Goal: Task Accomplishment & Management: Manage account settings

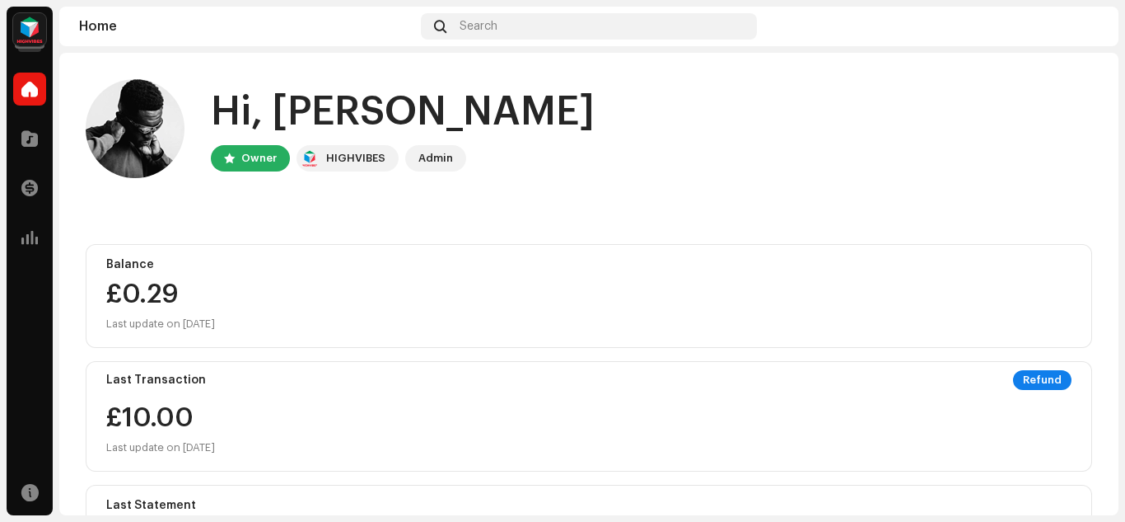
scroll to position [165, 0]
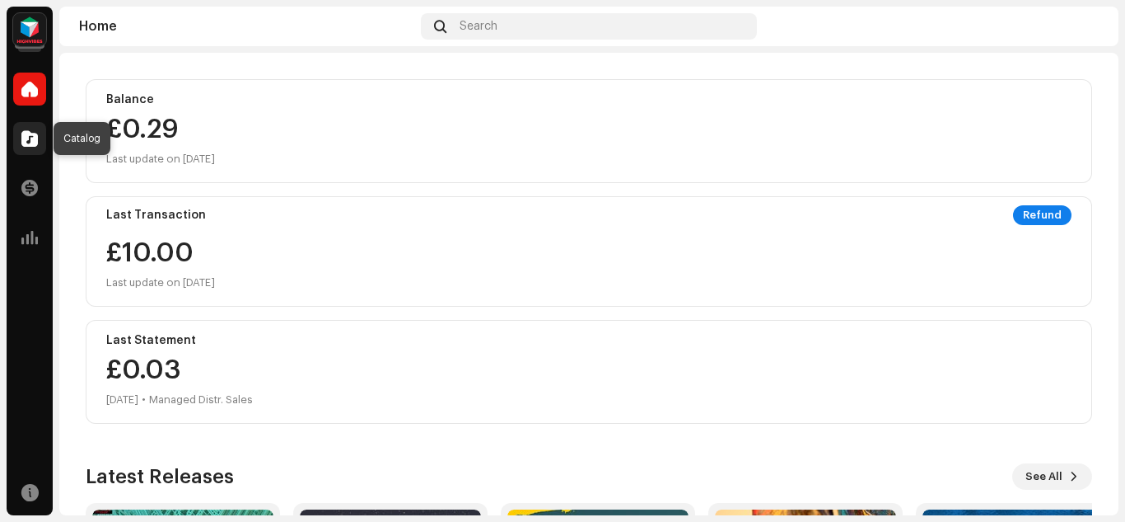
click at [25, 139] on span at bounding box center [29, 138] width 16 height 13
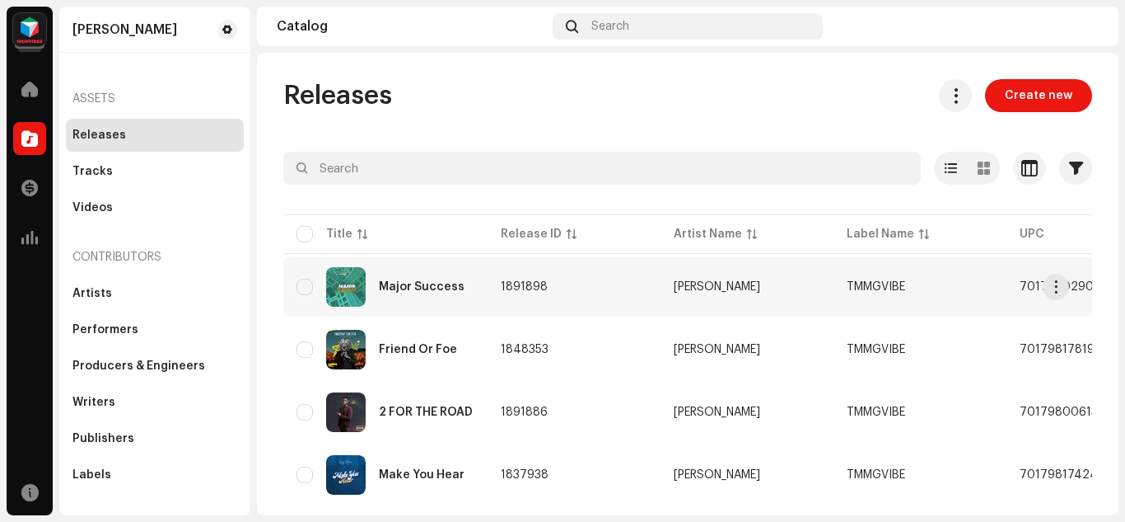
click at [538, 284] on span "1891898" at bounding box center [524, 287] width 47 height 12
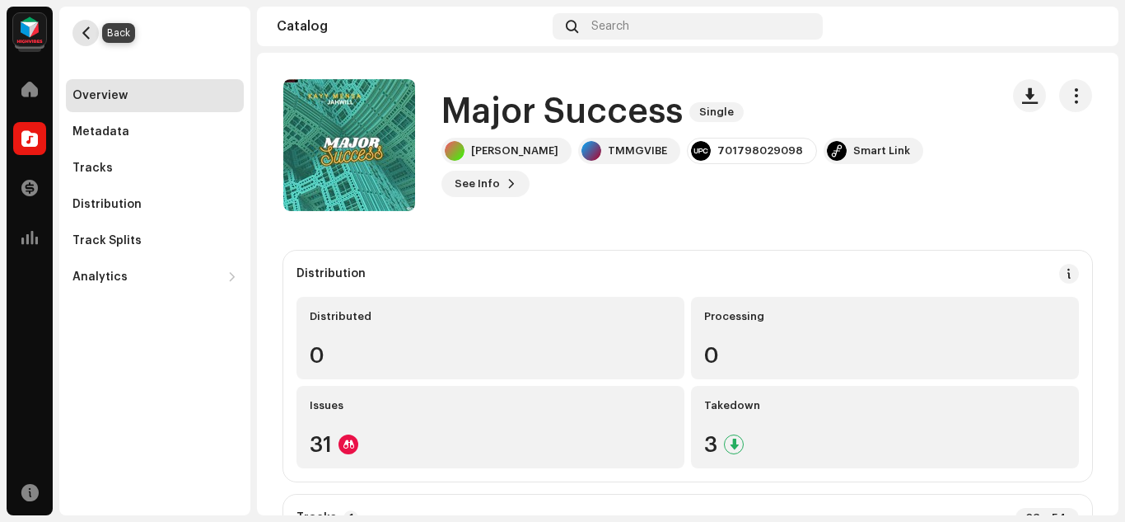
click at [85, 31] on span "button" at bounding box center [86, 32] width 12 height 13
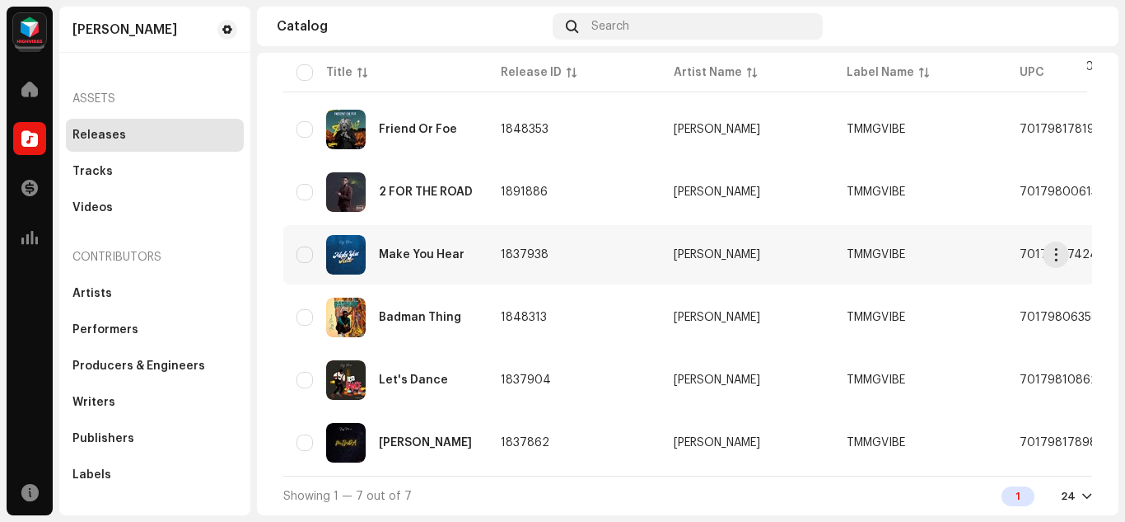
scroll to position [231, 0]
click at [606, 441] on td "1837862" at bounding box center [574, 442] width 173 height 59
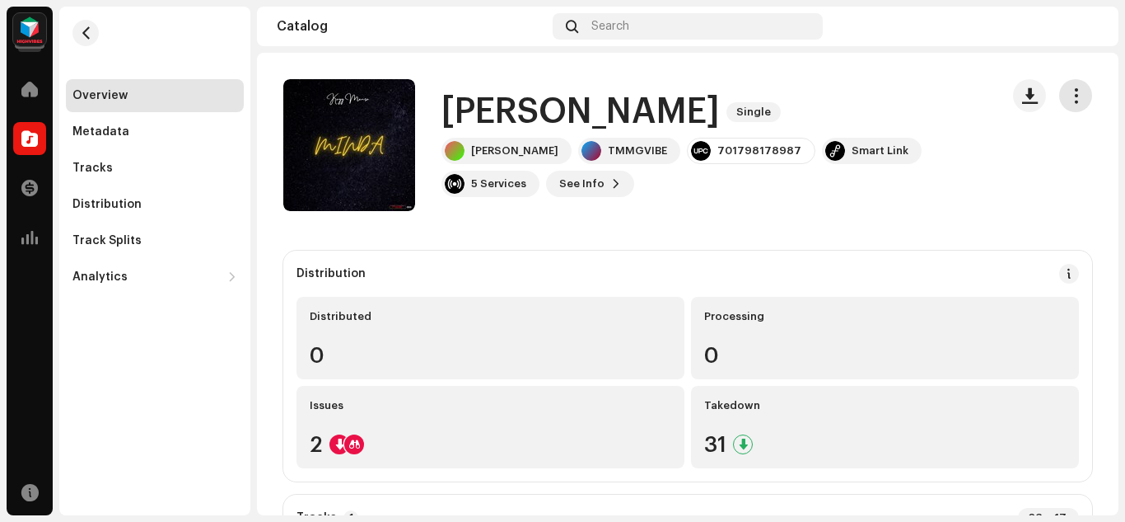
click at [1074, 98] on button "button" at bounding box center [1076, 95] width 33 height 33
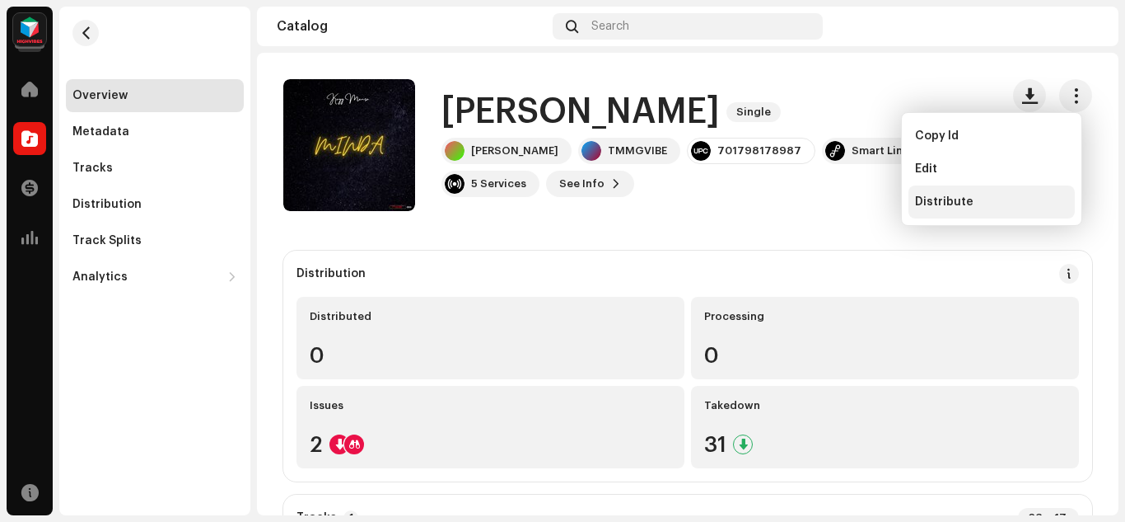
click at [966, 202] on span "Distribute" at bounding box center [944, 201] width 58 height 13
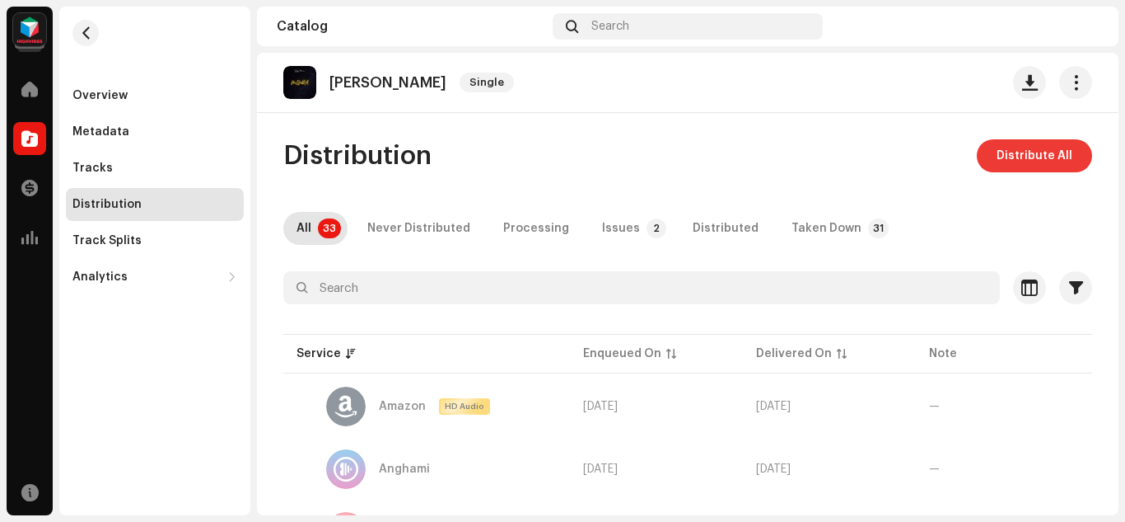
click at [1000, 160] on span "Distribute All" at bounding box center [1035, 155] width 76 height 33
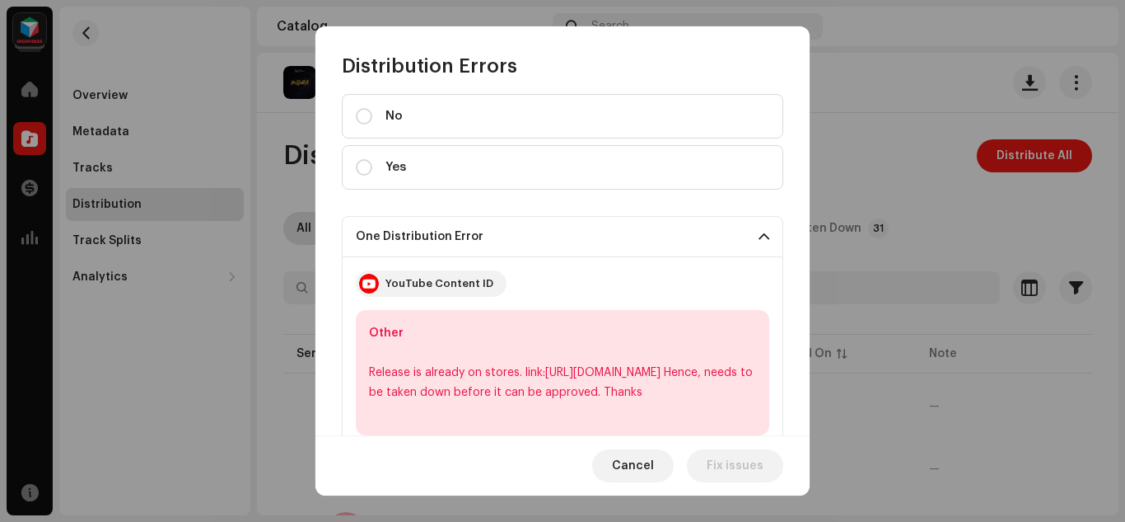
scroll to position [44, 0]
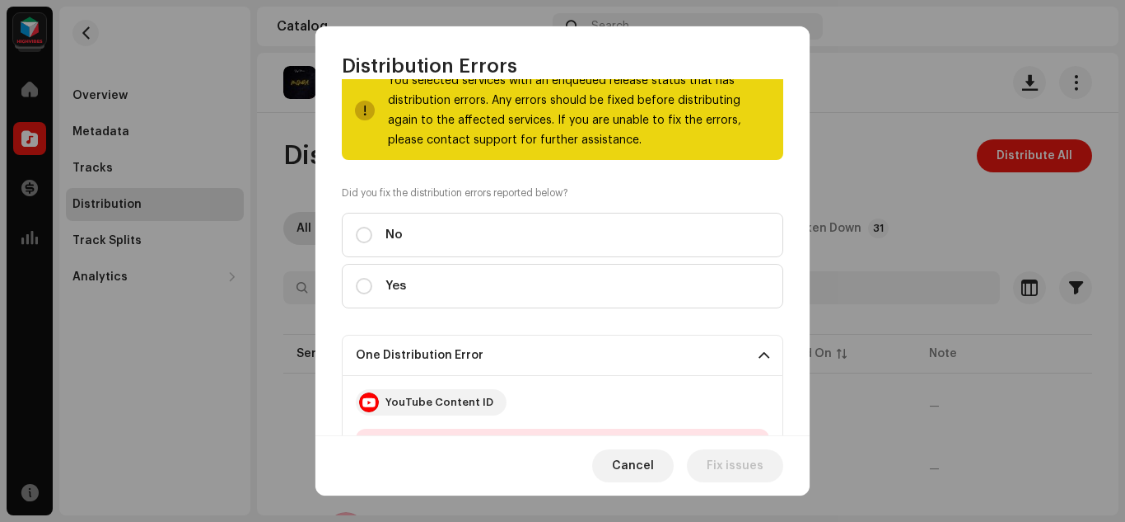
click at [366, 404] on div at bounding box center [369, 402] width 20 height 20
click at [504, 355] on p-accordion-header "One Distribution Error" at bounding box center [563, 355] width 442 height 41
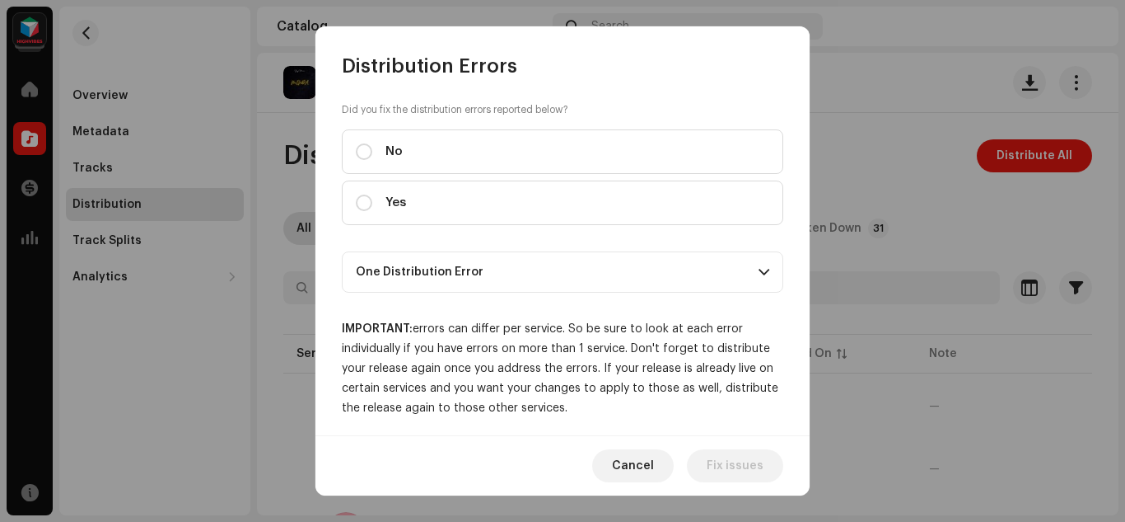
scroll to position [136, 0]
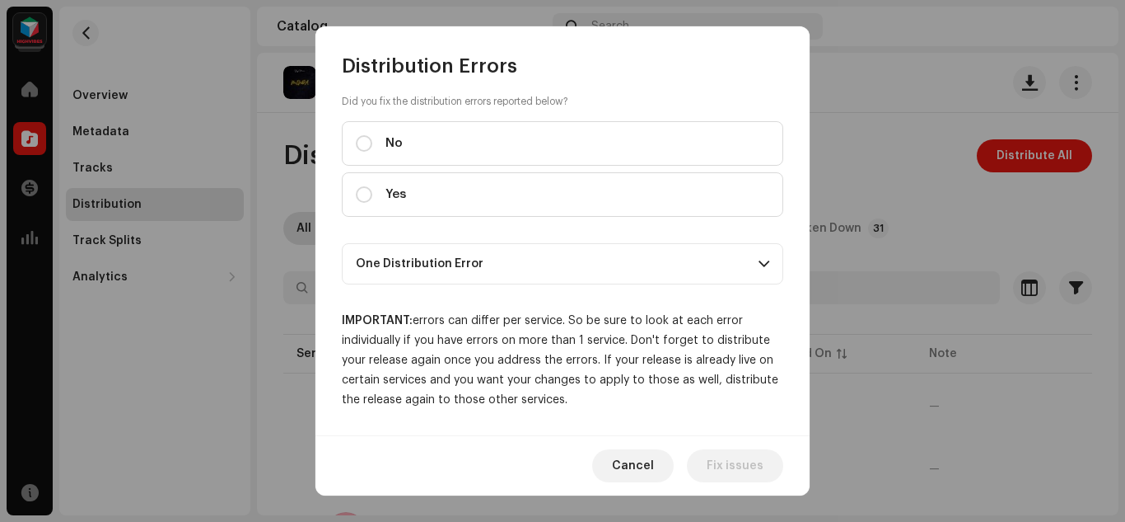
click at [681, 274] on p-accordion-header "One Distribution Error" at bounding box center [563, 263] width 442 height 41
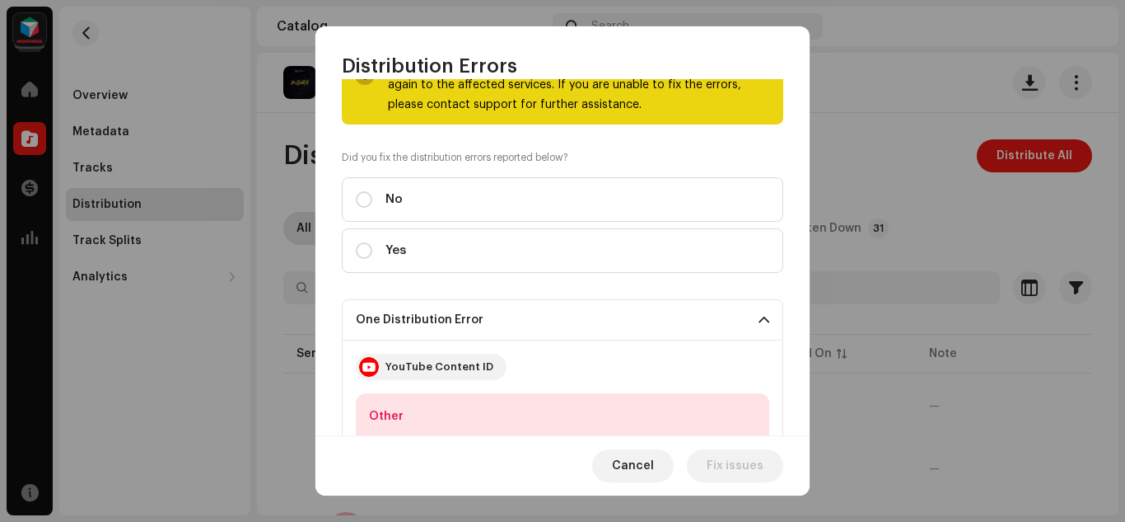
scroll to position [0, 0]
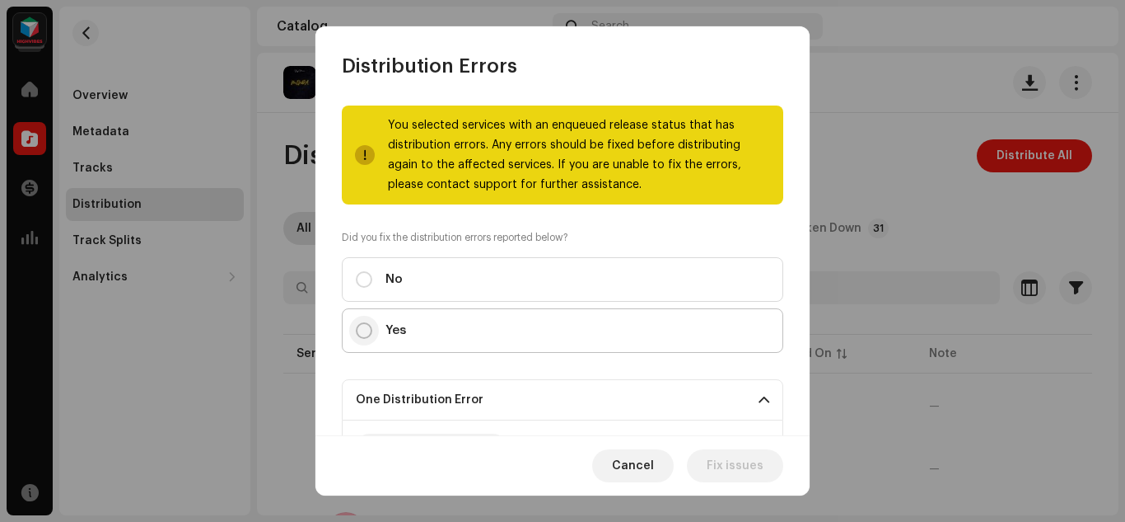
click at [361, 328] on input "Yes" at bounding box center [364, 330] width 16 height 16
radio input "true"
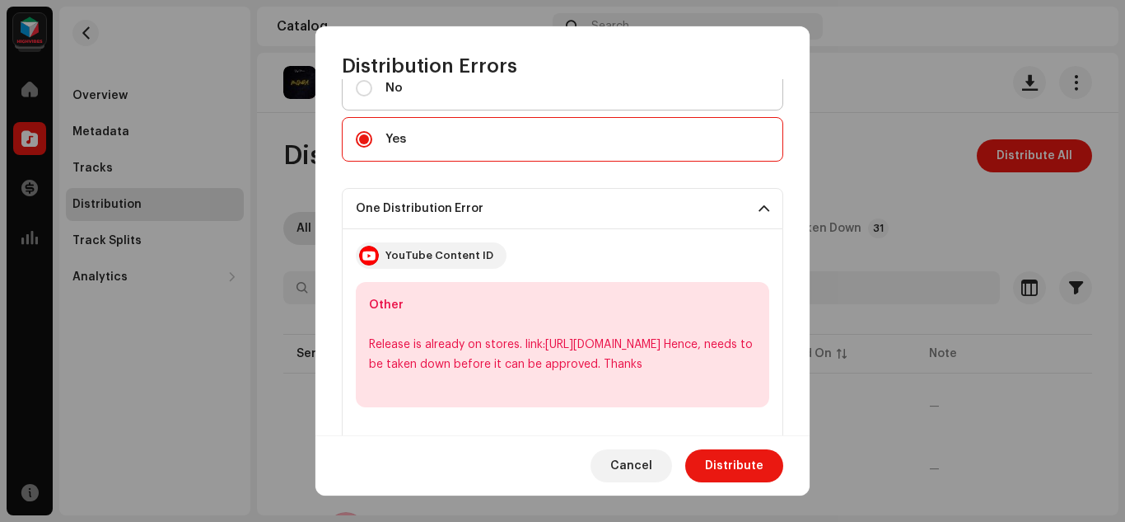
scroll to position [247, 0]
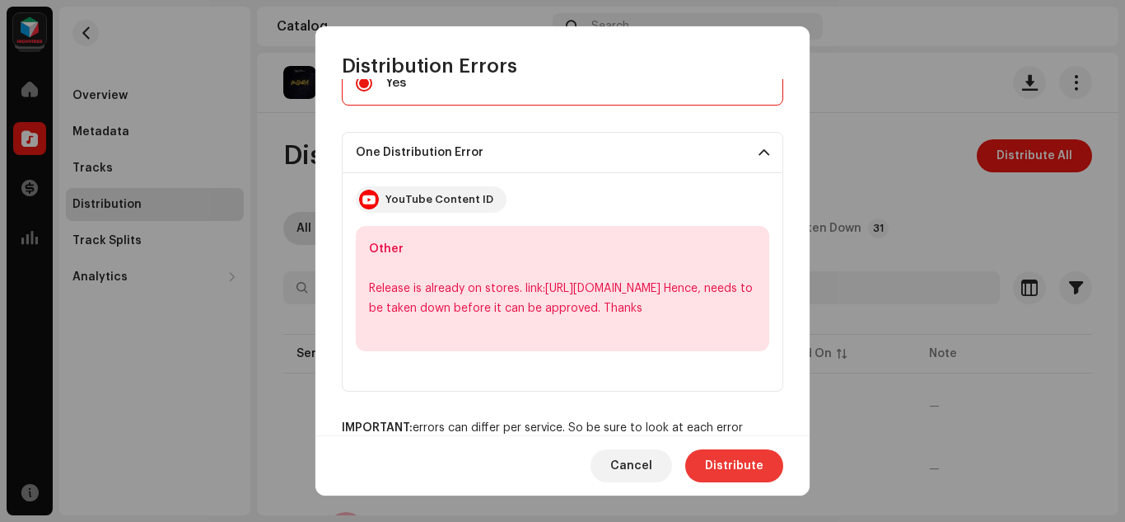
click at [743, 465] on span "Distribute" at bounding box center [734, 465] width 58 height 33
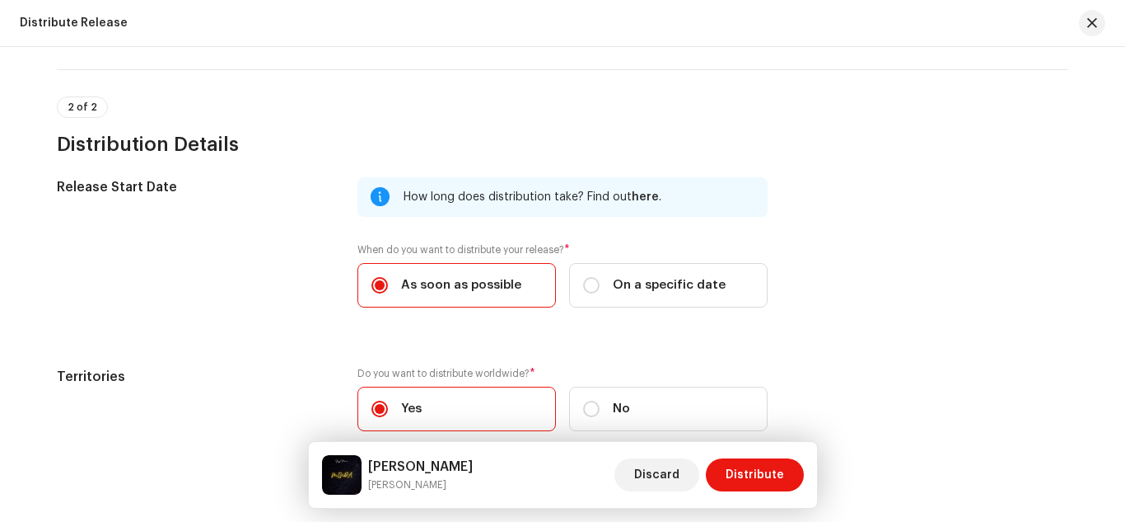
scroll to position [338, 0]
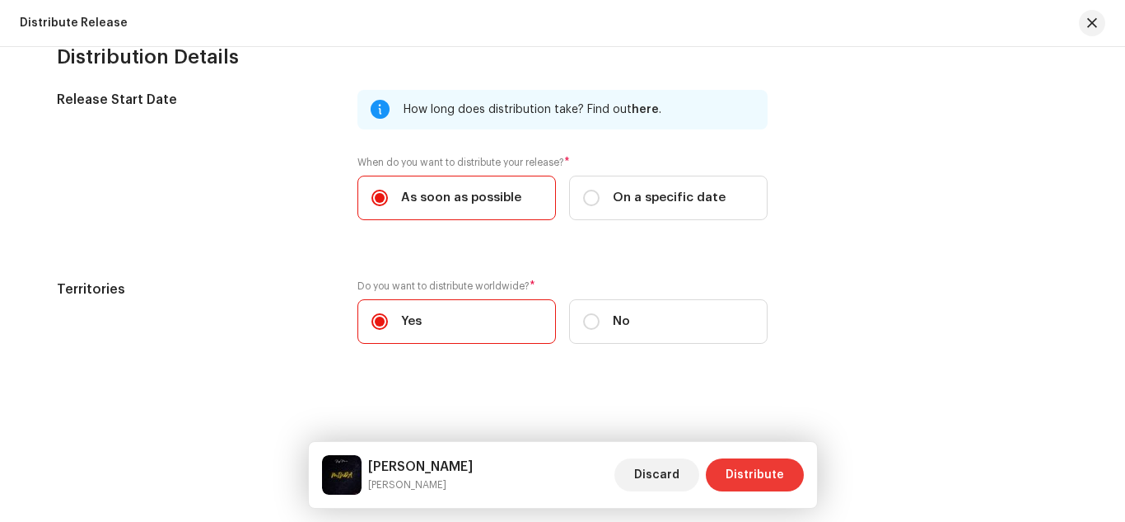
click at [771, 479] on span "Distribute" at bounding box center [755, 474] width 58 height 33
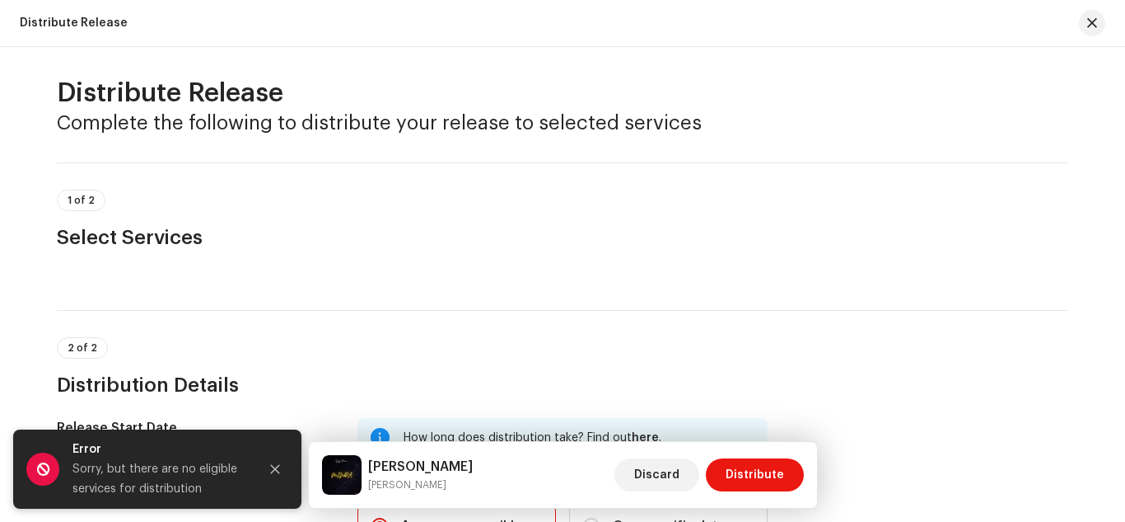
scroll to position [0, 0]
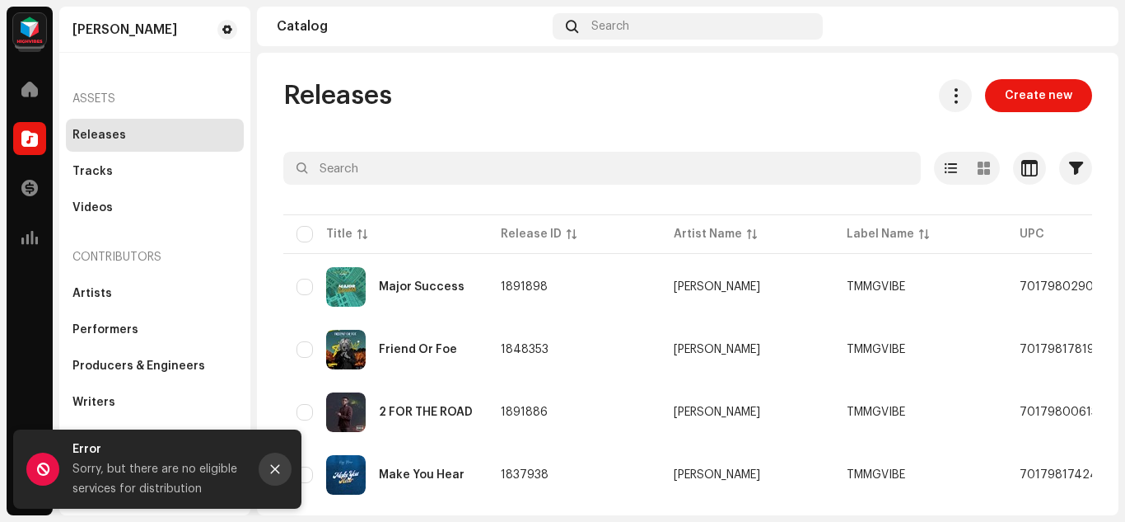
click at [274, 471] on icon "Close" at bounding box center [275, 469] width 12 height 12
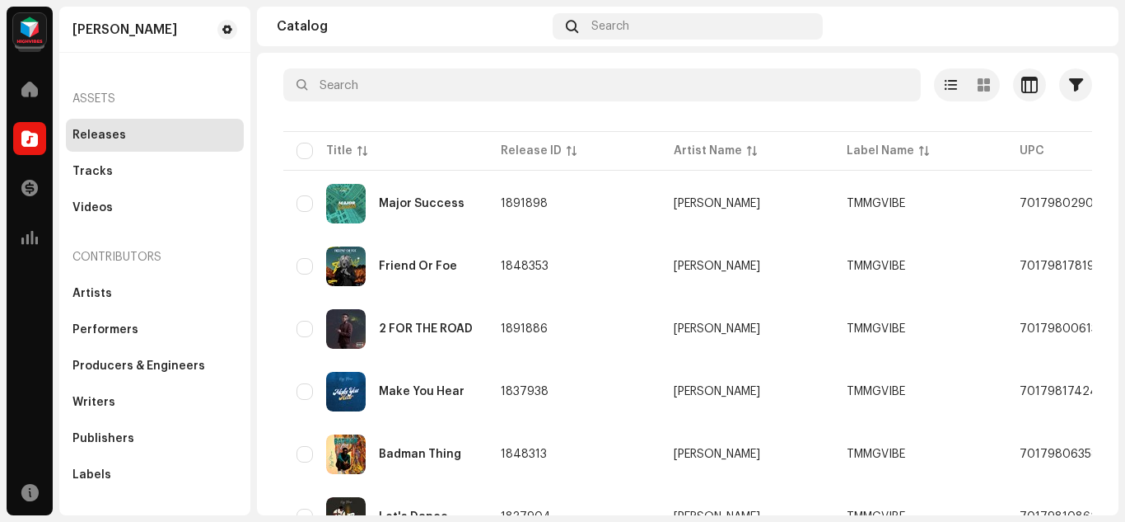
scroll to position [227, 0]
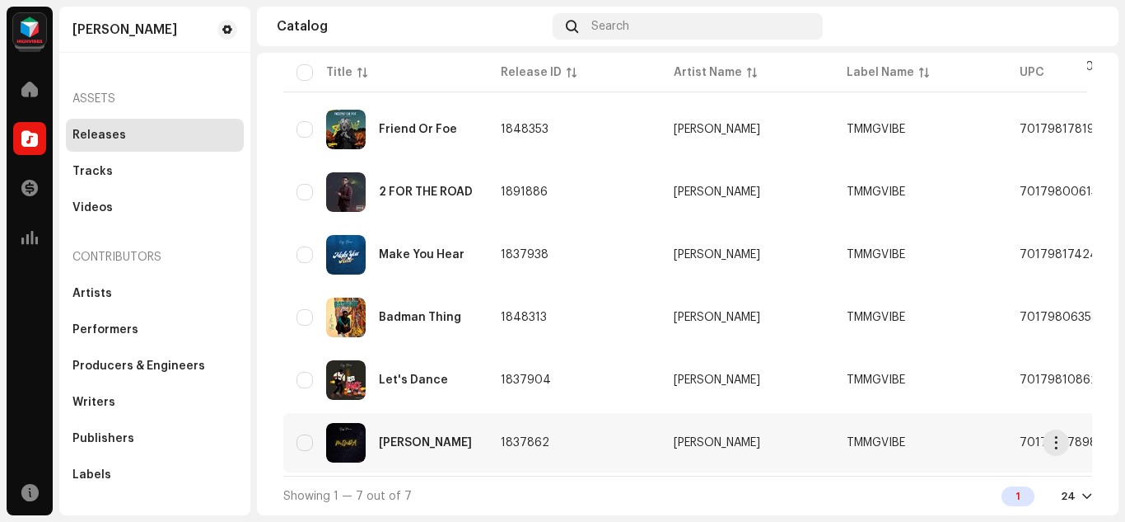
click at [582, 430] on td "1837862" at bounding box center [574, 442] width 173 height 59
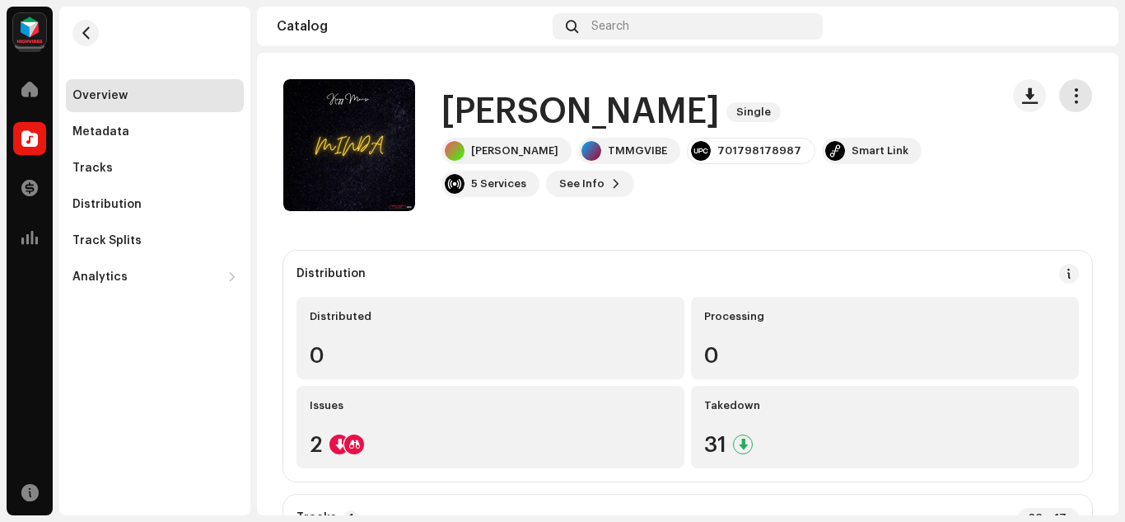
click at [1077, 87] on button "button" at bounding box center [1076, 95] width 33 height 33
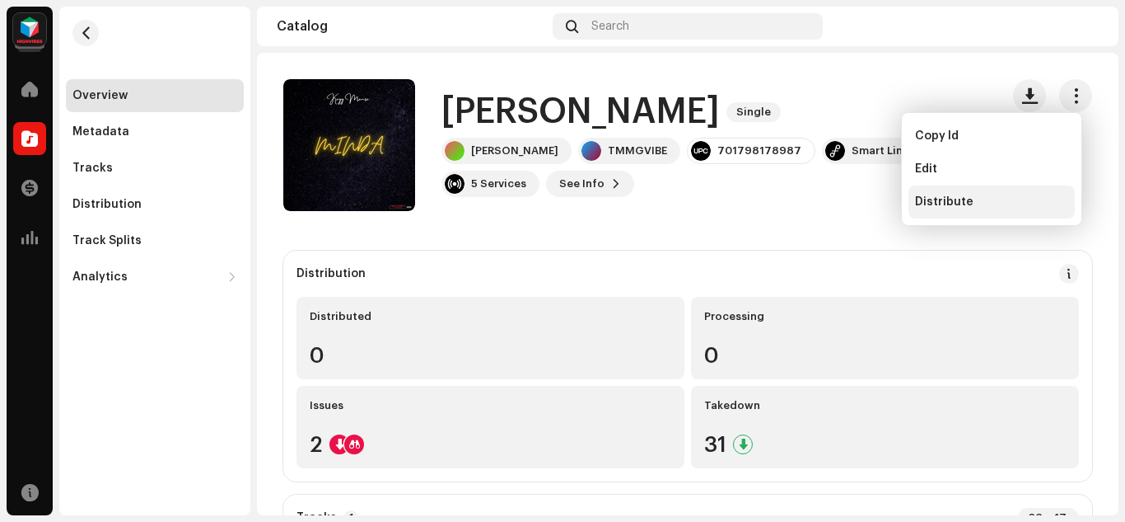
click at [942, 201] on span "Distribute" at bounding box center [944, 201] width 58 height 13
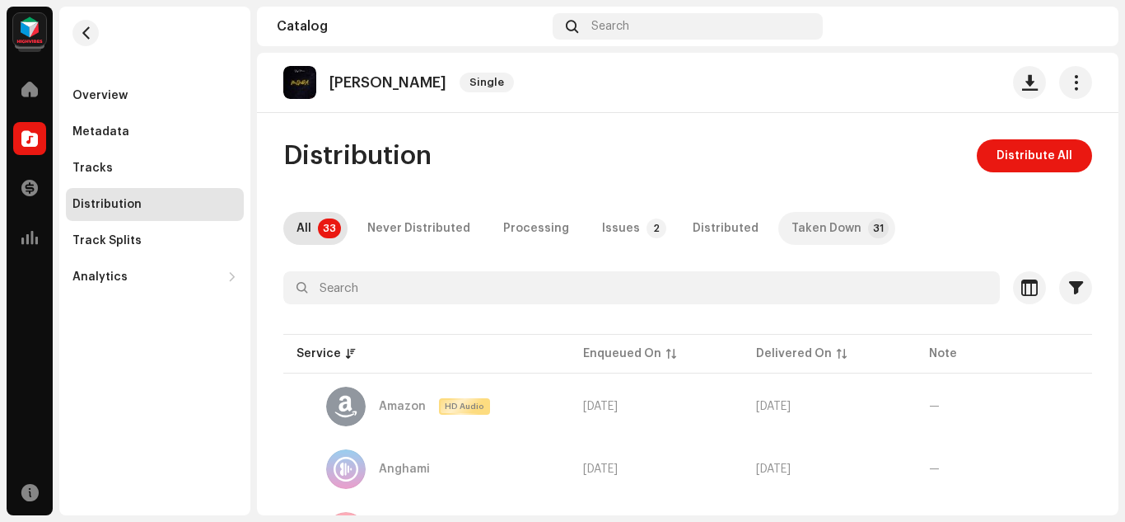
click at [816, 227] on div "Taken Down" at bounding box center [827, 228] width 70 height 33
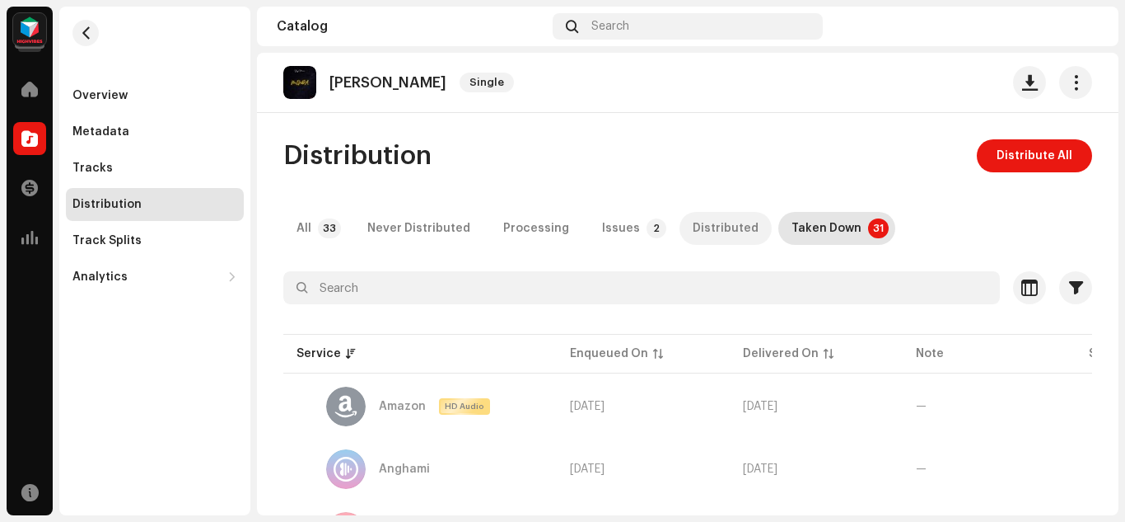
click at [709, 230] on div "Distributed" at bounding box center [726, 228] width 66 height 33
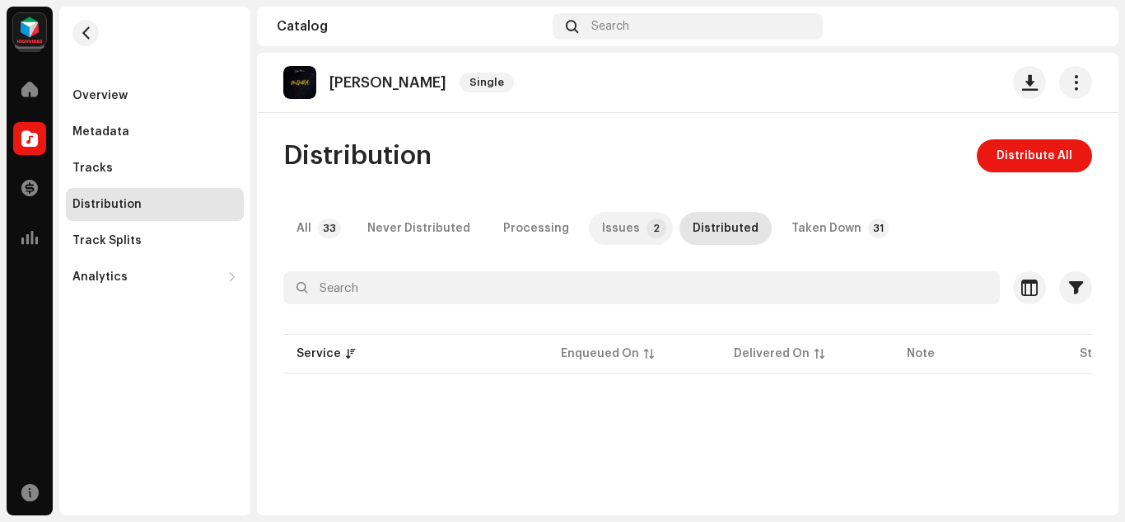
click at [602, 216] on div "Issues" at bounding box center [621, 228] width 38 height 33
